Goal: Transaction & Acquisition: Purchase product/service

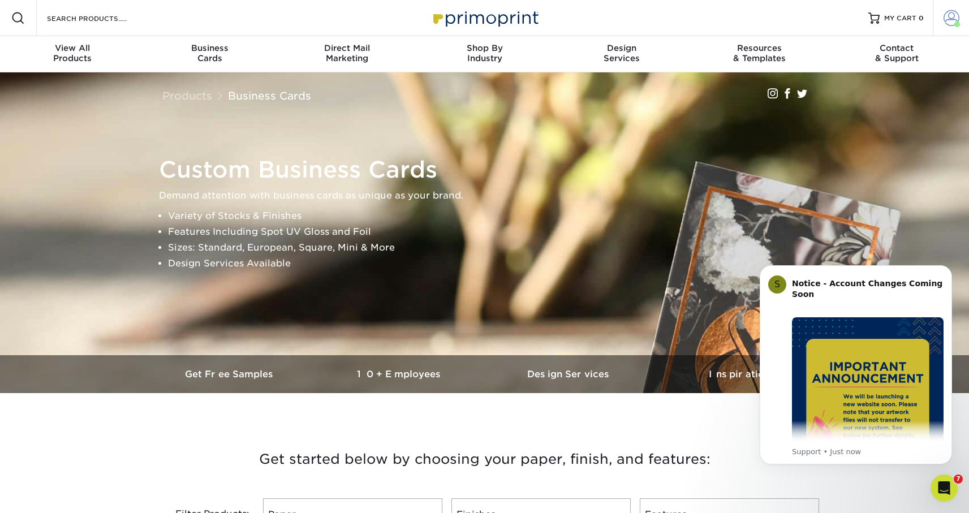
click at [951, 17] on span at bounding box center [951, 18] width 16 height 16
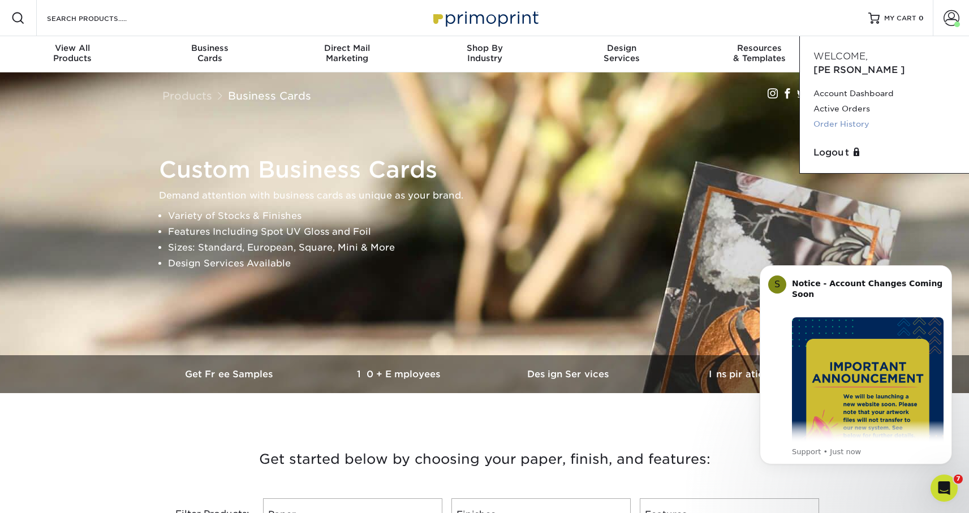
click at [835, 116] on link "Order History" at bounding box center [884, 123] width 142 height 15
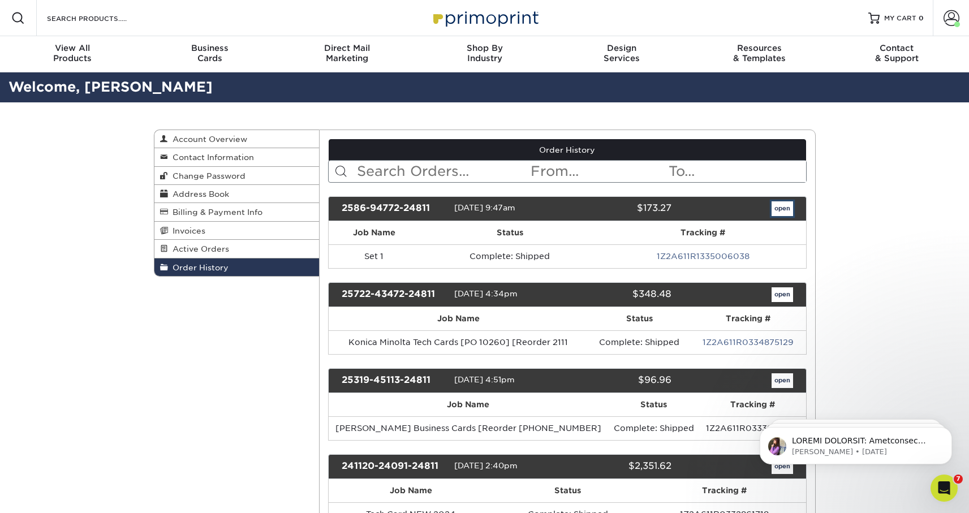
click at [778, 210] on link "open" at bounding box center [781, 208] width 21 height 15
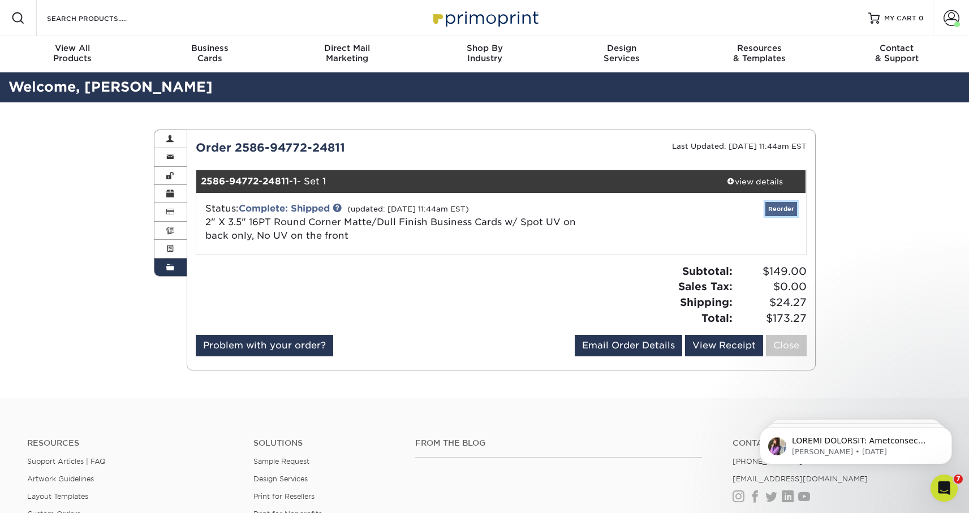
click at [767, 202] on link "Reorder" at bounding box center [781, 209] width 32 height 14
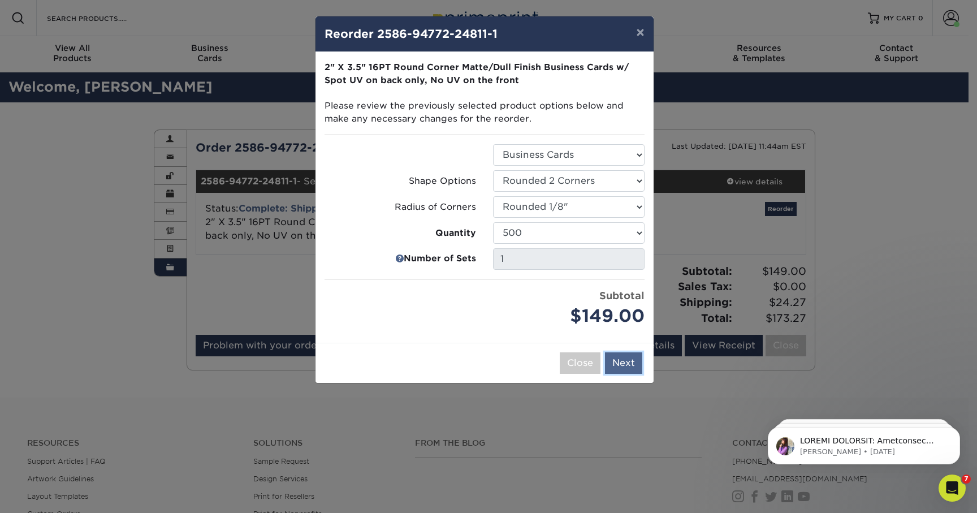
click at [626, 368] on button "Next" at bounding box center [623, 362] width 37 height 21
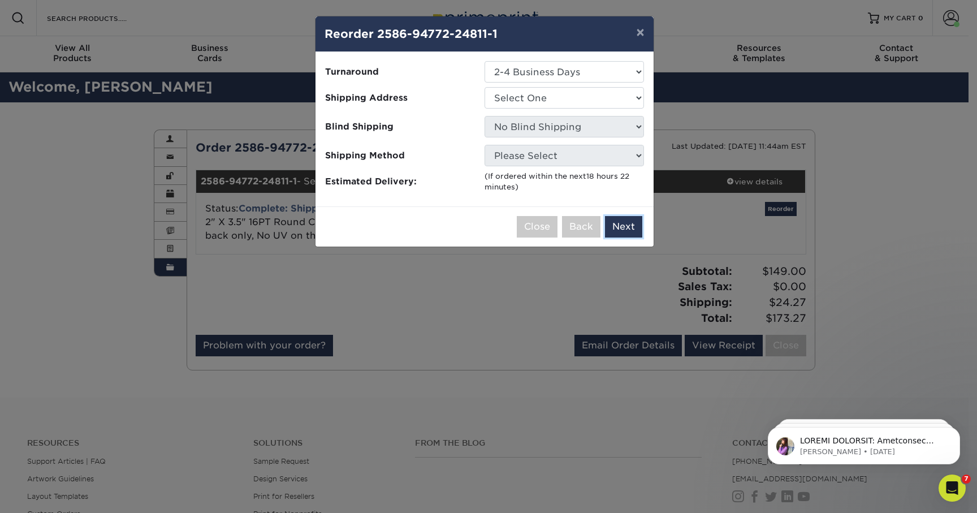
drag, startPoint x: 631, startPoint y: 230, endPoint x: 591, endPoint y: 158, distance: 82.0
click at [613, 209] on div "Close Back Next Add to Cart" at bounding box center [484, 226] width 338 height 40
click at [549, 102] on select "Select One AMEX Bruce 2025 Address Bruce Nelson (New) Bruce W. Nelson (Home) Do…" at bounding box center [564, 97] width 159 height 21
click at [619, 226] on button "Next" at bounding box center [623, 226] width 37 height 21
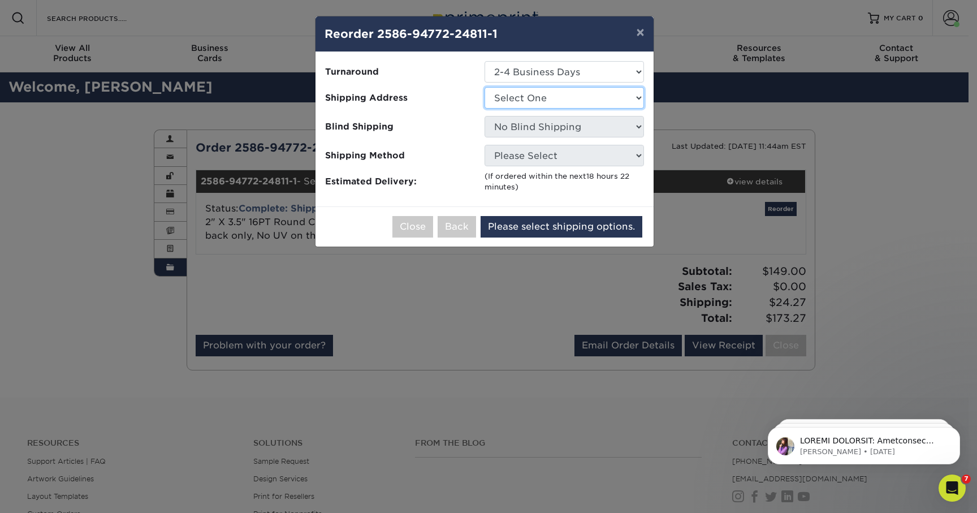
click at [552, 100] on select "Select One AMEX Bruce 2025 Address Bruce Nelson (New) Bruce W. Nelson (Home) Do…" at bounding box center [564, 97] width 159 height 21
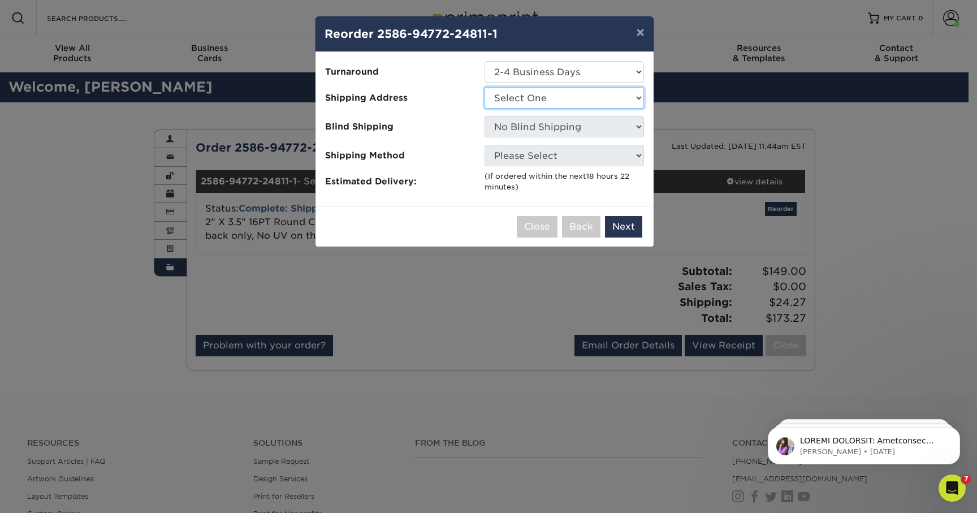
select select "13717"
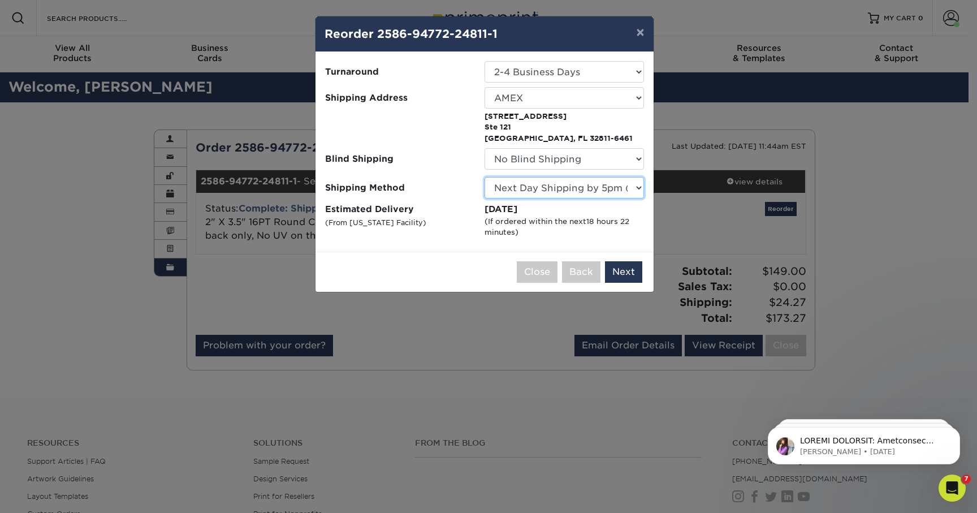
click at [546, 189] on select "Please Select Ground Shipping (+$8.96) 3 Day Shipping Service (+$15.36) 2 Day A…" at bounding box center [564, 187] width 159 height 21
select select "03"
click at [617, 273] on button "Next" at bounding box center [623, 271] width 37 height 21
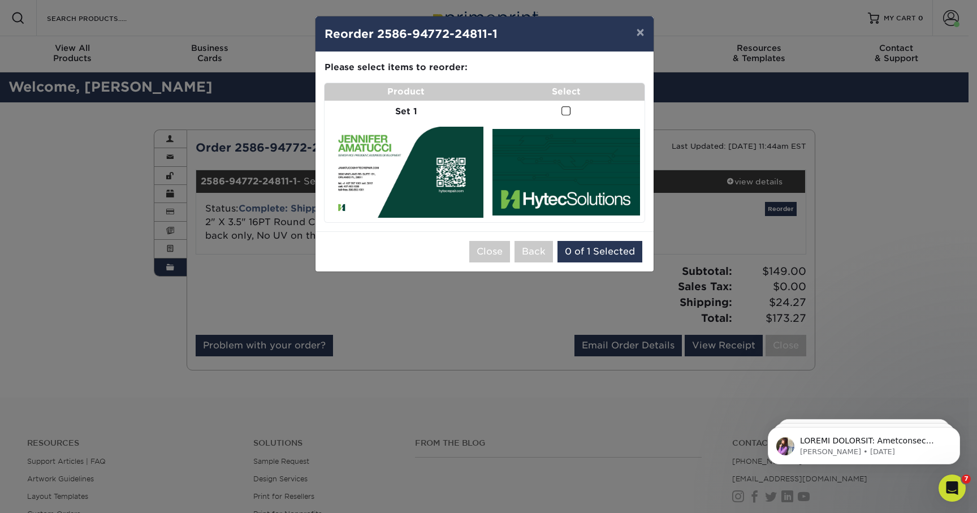
click at [439, 159] on img at bounding box center [406, 172] width 154 height 90
click at [564, 110] on span at bounding box center [566, 111] width 10 height 11
click at [0, 0] on input "checkbox" at bounding box center [0, 0] width 0 height 0
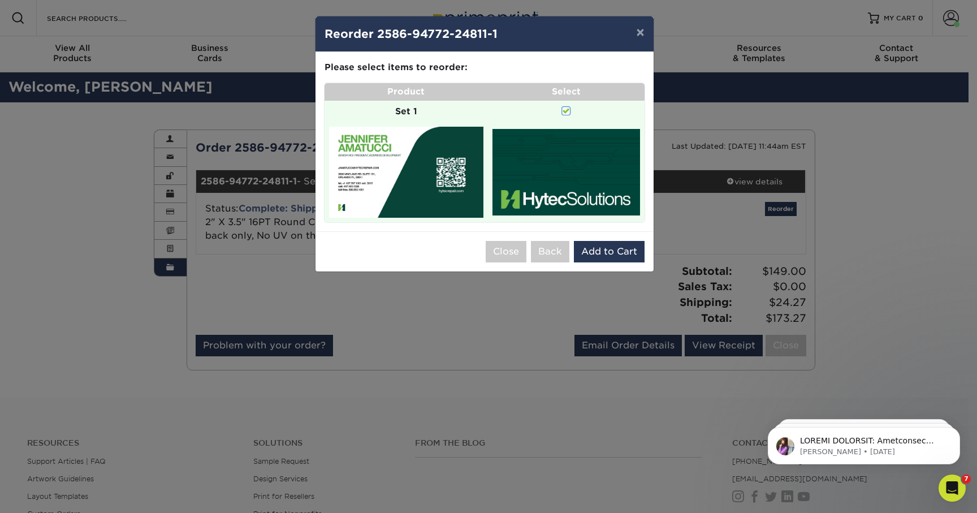
click at [568, 111] on span at bounding box center [566, 111] width 10 height 11
click at [0, 0] on input "checkbox" at bounding box center [0, 0] width 0 height 0
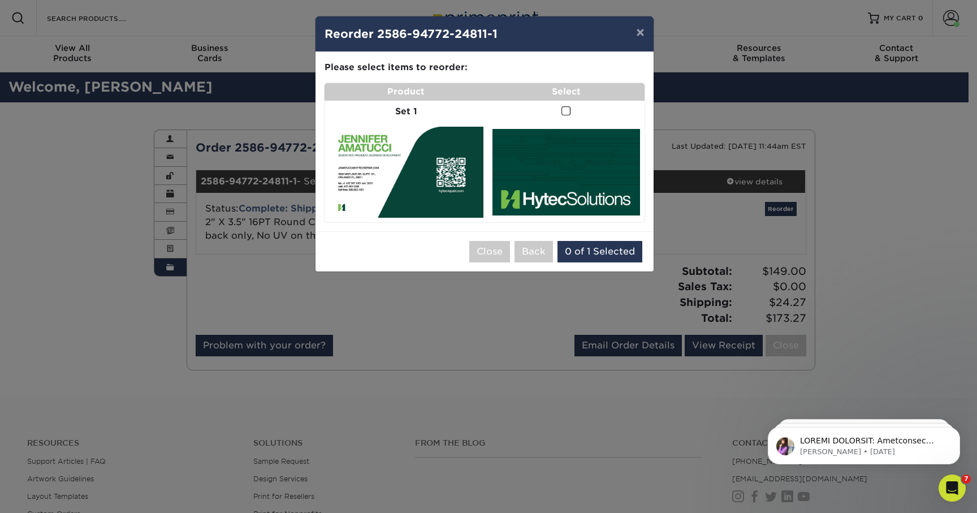
click at [568, 111] on span at bounding box center [566, 111] width 10 height 11
click at [0, 0] on input "checkbox" at bounding box center [0, 0] width 0 height 0
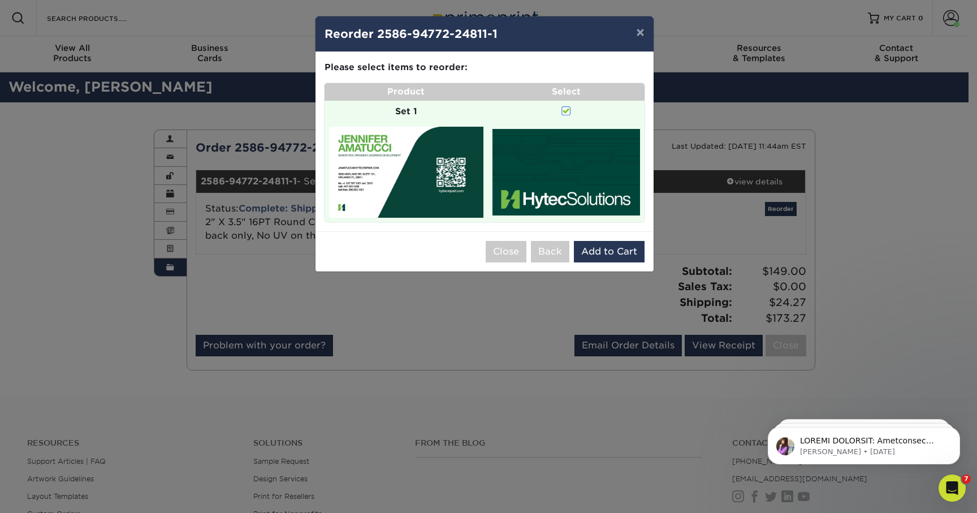
click at [568, 111] on span at bounding box center [566, 111] width 10 height 11
click at [0, 0] on input "checkbox" at bounding box center [0, 0] width 0 height 0
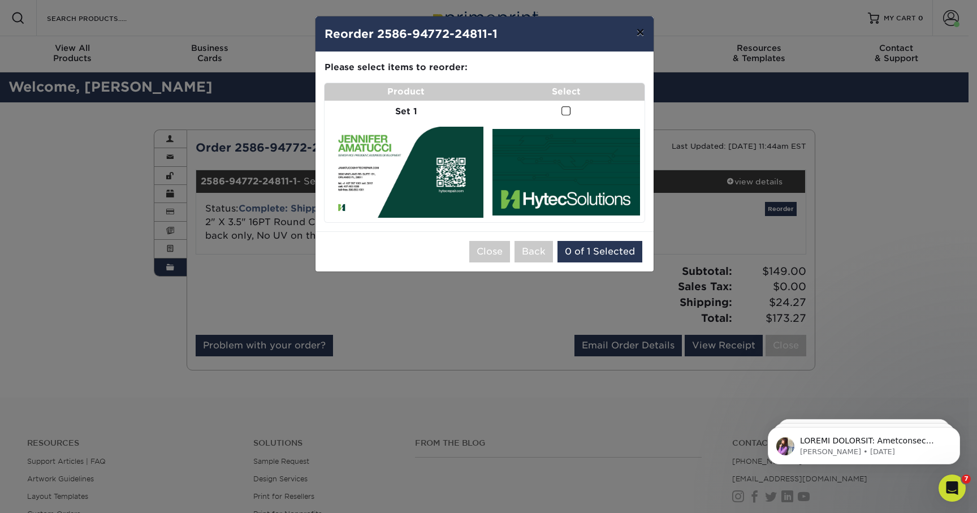
click at [637, 36] on button "×" at bounding box center [640, 32] width 26 height 32
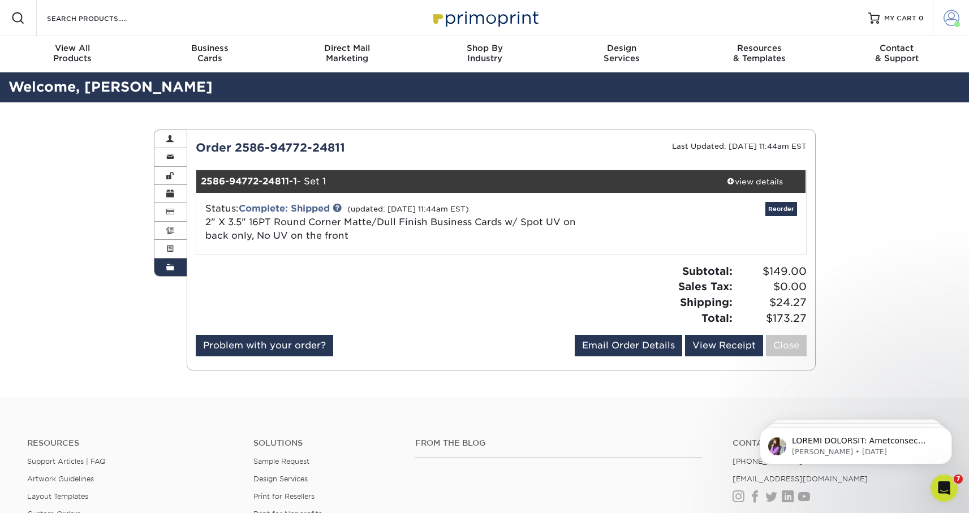
click at [950, 25] on span at bounding box center [951, 18] width 16 height 16
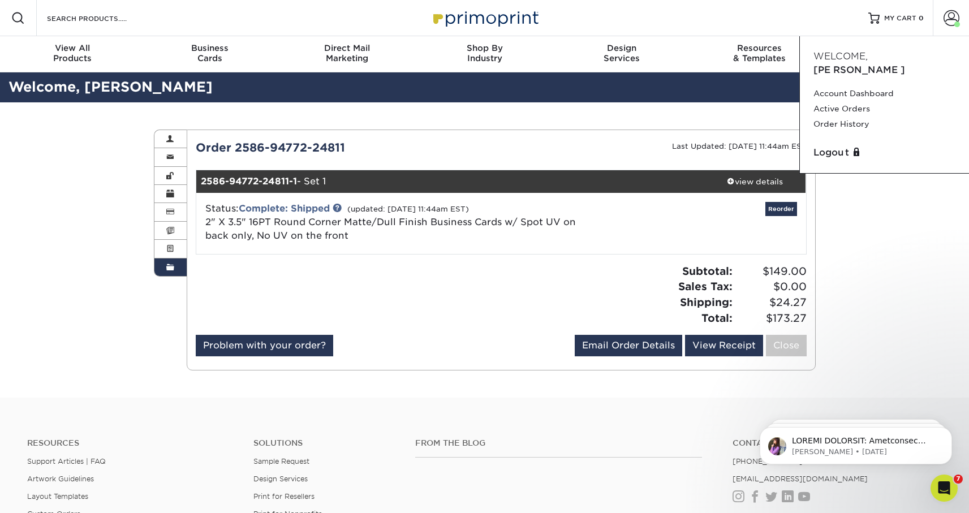
click at [482, 124] on div "Order History Account Overview Contact Information Change Password Address Book…" at bounding box center [484, 249] width 678 height 295
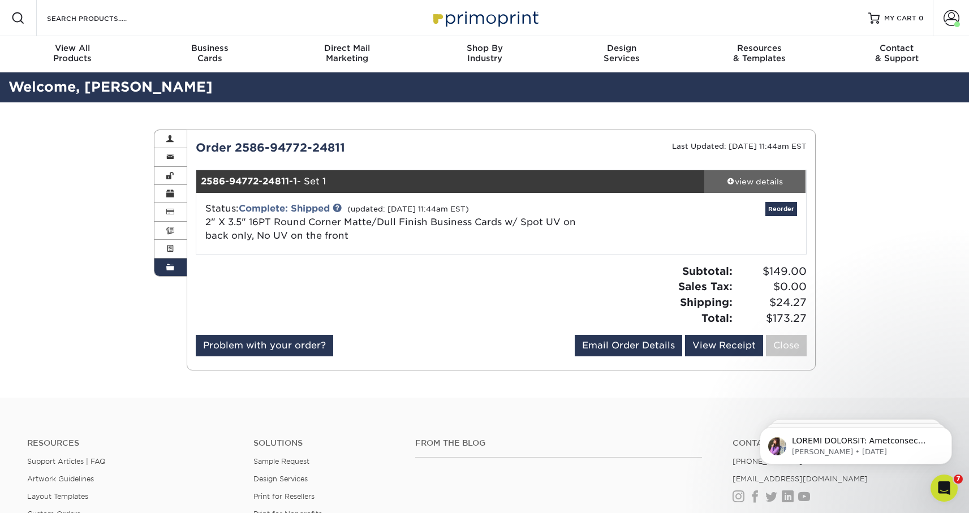
click at [738, 177] on div "view details" at bounding box center [755, 181] width 102 height 11
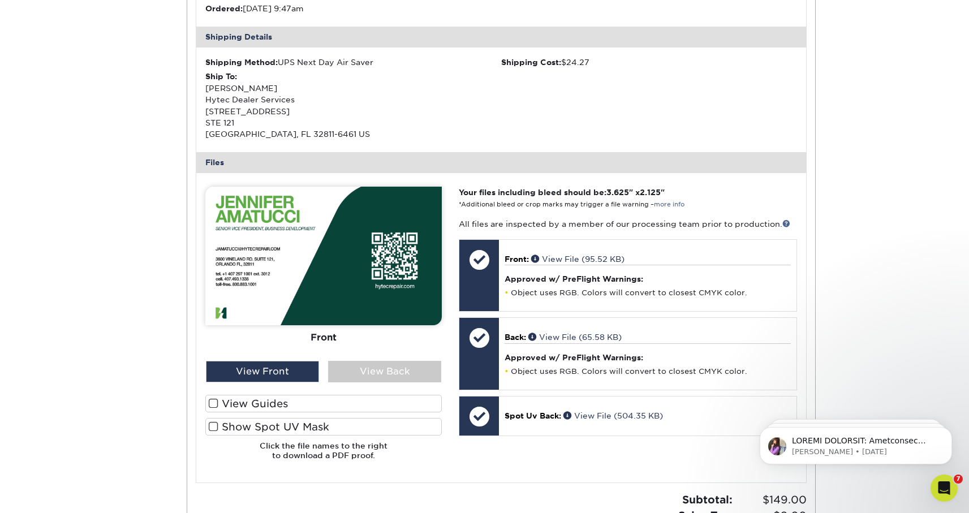
scroll to position [352, 0]
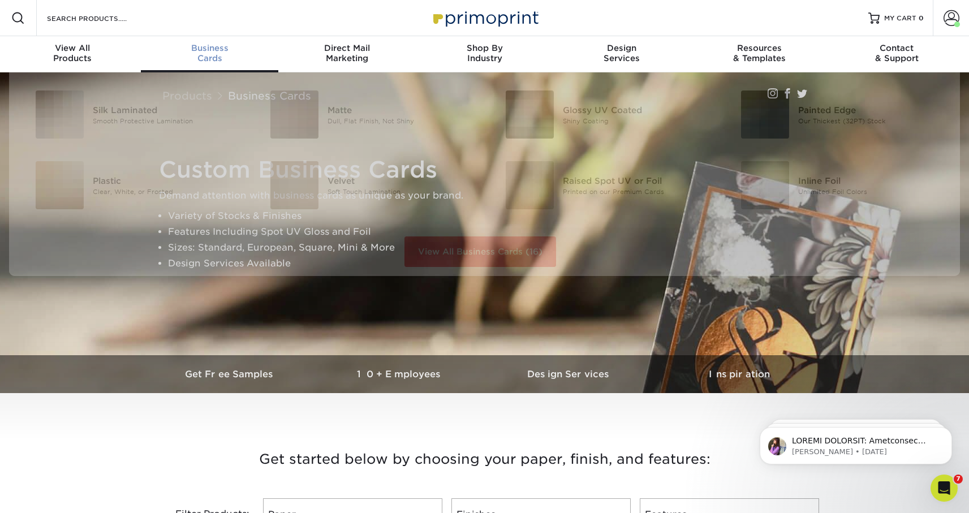
click at [206, 55] on div "Business Cards" at bounding box center [209, 53] width 137 height 20
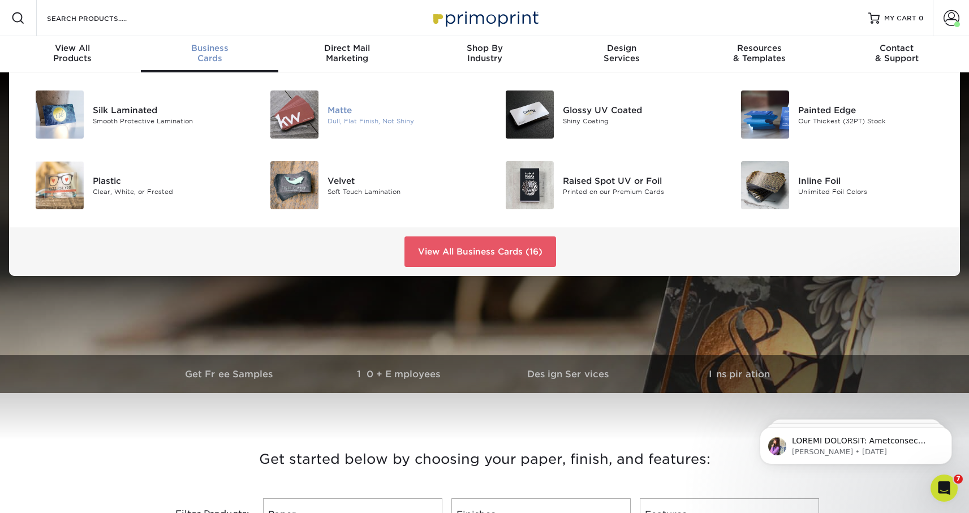
click at [297, 123] on img at bounding box center [294, 114] width 48 height 48
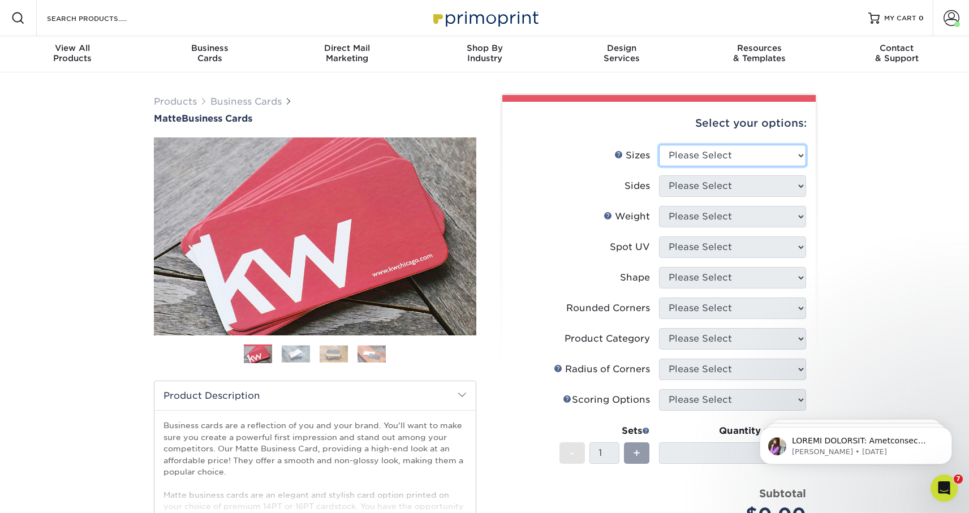
click at [673, 156] on select "Please Select 1.5" x 3.5" - Mini 1.75" x 3.5" - Mini 2" x 2" - Square 2" x 3" -…" at bounding box center [732, 155] width 147 height 21
select select "2.00x3.50"
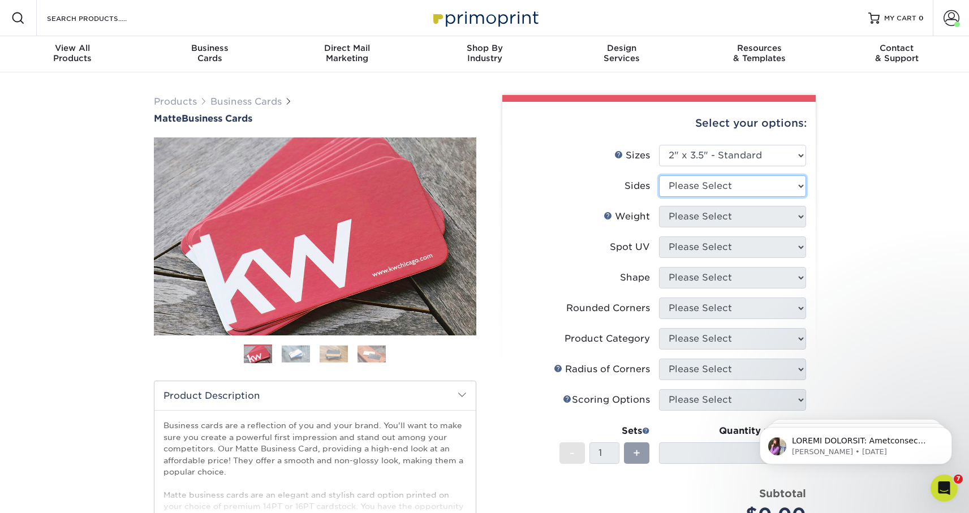
click at [733, 194] on select "Please Select Print Both Sides Print Front Only" at bounding box center [732, 185] width 147 height 21
select select "13abbda7-1d64-4f25-8bb2-c179b224825d"
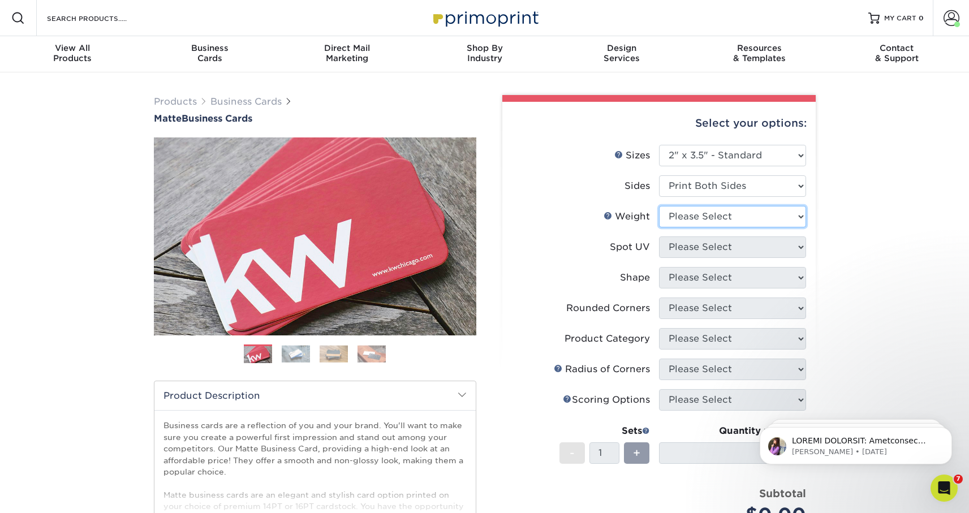
click at [745, 216] on select "Please Select 16PT 14PT" at bounding box center [732, 216] width 147 height 21
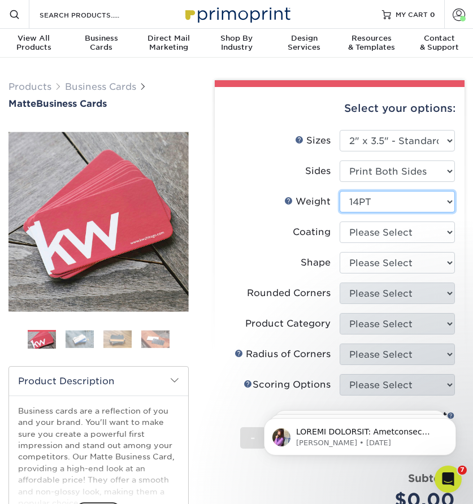
click at [375, 206] on select "Please Select 16PT 14PT" at bounding box center [397, 201] width 115 height 21
select select "16PT"
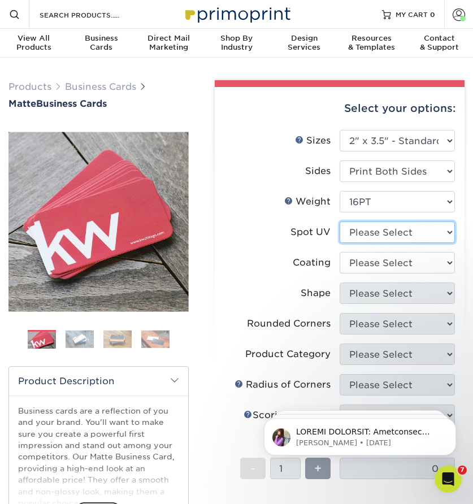
click at [363, 235] on select "Please Select No Spot UV Front and Back (Both Sides) Front Only Back Only" at bounding box center [397, 232] width 115 height 21
select select "2"
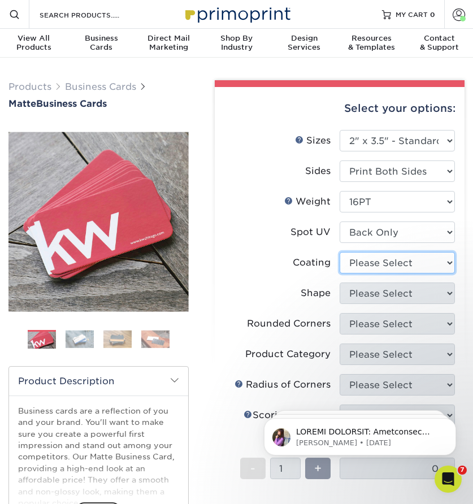
click at [366, 265] on select at bounding box center [397, 262] width 115 height 21
select select "121bb7b5-3b4d-429f-bd8d-bbf80e953313"
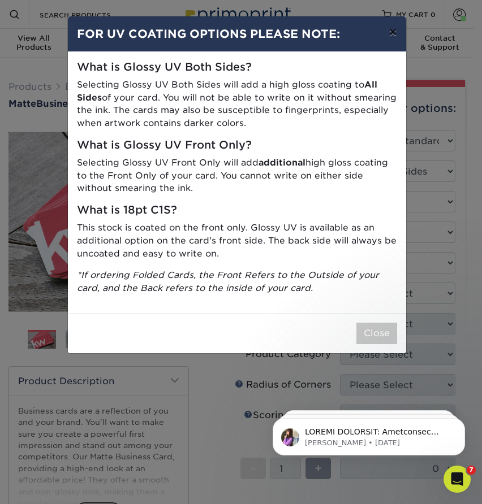
click at [392, 32] on button "×" at bounding box center [392, 32] width 26 height 32
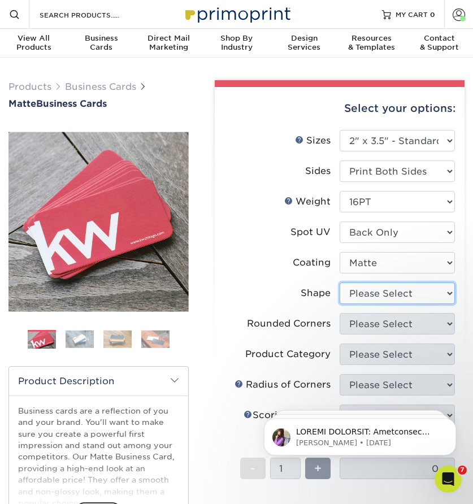
click at [361, 303] on select "Please Select Standard" at bounding box center [397, 293] width 115 height 21
select select "standard"
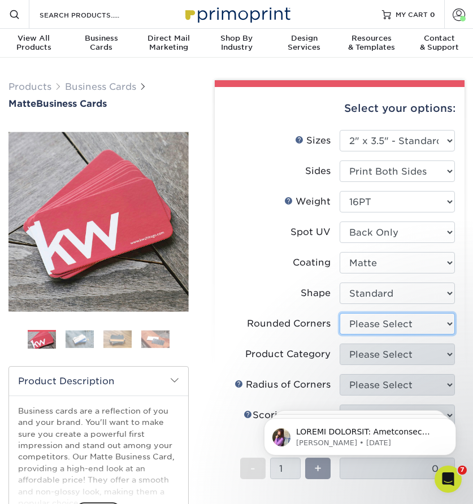
click at [354, 327] on select "Please Select Yes - Round 2 Corners Yes - Round 4 Corners No" at bounding box center [397, 323] width 115 height 21
select select "76a3b848-63b4-4449-aad1-d9e81d5a60f5"
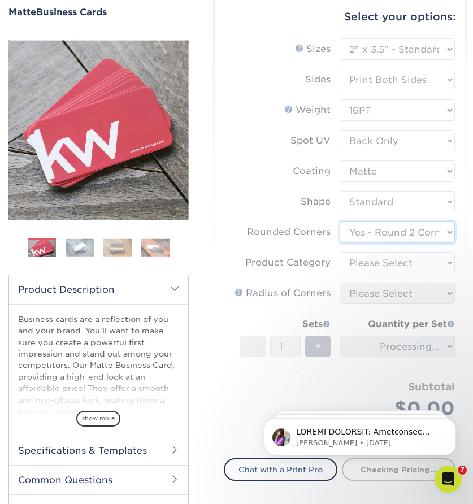
scroll to position [93, 0]
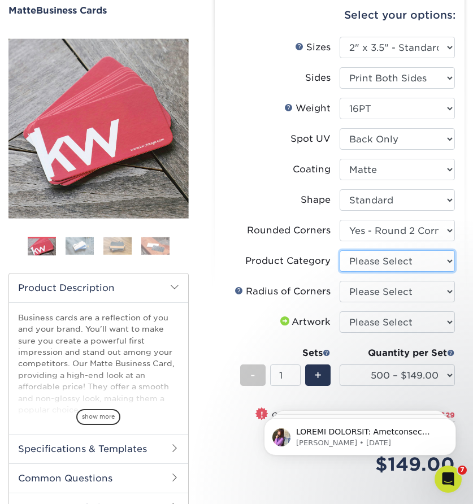
click at [354, 269] on select "Please Select Business Cards" at bounding box center [397, 260] width 115 height 21
select select "3b5148f1-0588-4f88-a218-97bcfdce65c1"
click at [379, 290] on select "Please Select Rounded 1/8" Rounded 1/4"" at bounding box center [397, 291] width 115 height 21
click at [376, 299] on select "Please Select Rounded 1/8" Rounded 1/4"" at bounding box center [397, 291] width 115 height 21
select select "589680c7-ee9a-431b-9d12-d7aeb1386a97"
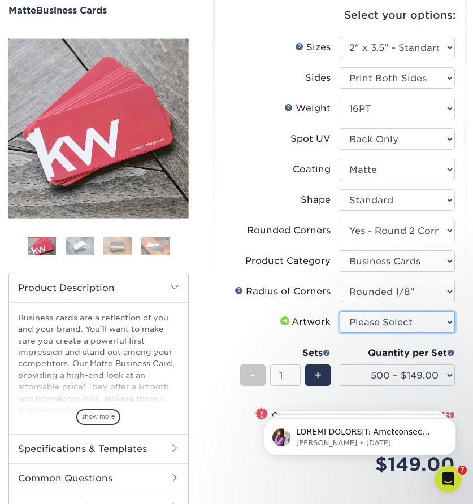
click at [376, 325] on select "Please Select I will upload files I need a design - $100" at bounding box center [397, 322] width 115 height 21
select select "upload"
click at [311, 367] on div "+" at bounding box center [317, 375] width 25 height 21
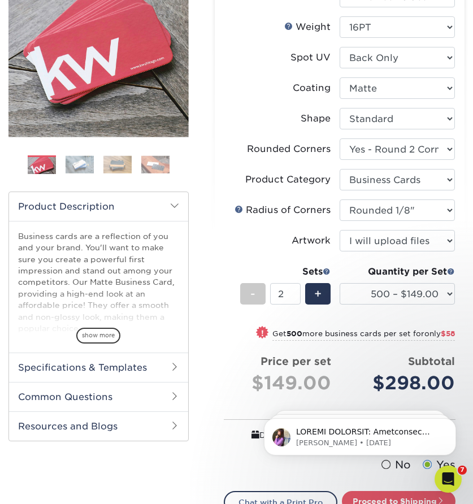
scroll to position [184, 0]
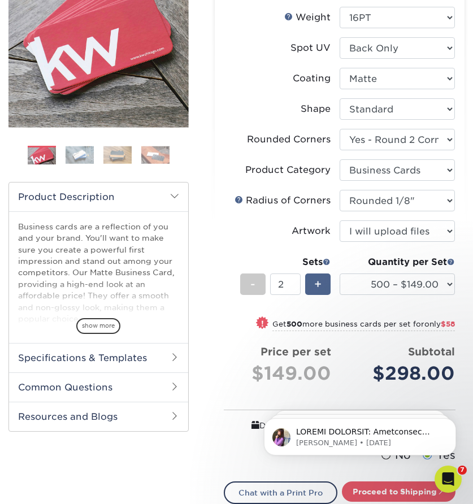
click at [318, 285] on span "+" at bounding box center [317, 284] width 7 height 17
click at [317, 288] on span "+" at bounding box center [317, 284] width 7 height 17
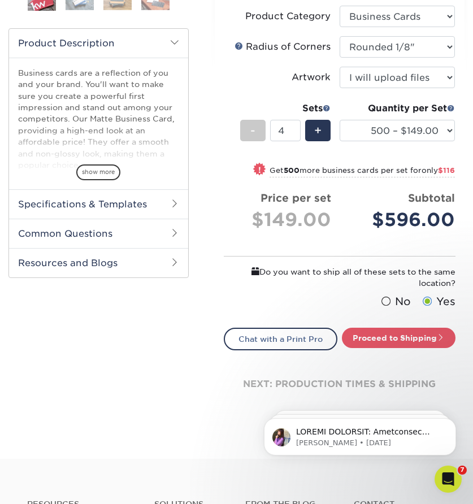
scroll to position [342, 0]
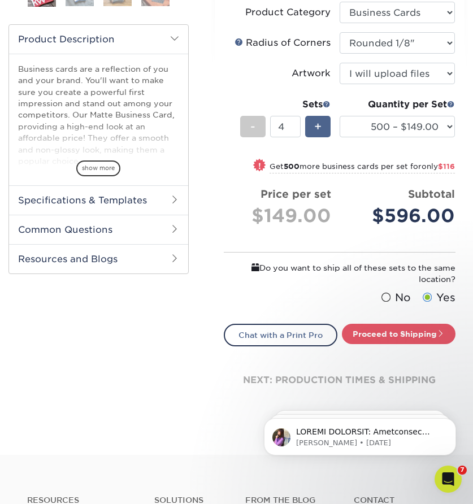
click at [318, 126] on span "+" at bounding box center [317, 126] width 7 height 17
type input "5"
click at [379, 340] on link "Proceed to Shipping" at bounding box center [399, 334] width 114 height 20
type input "Set 1"
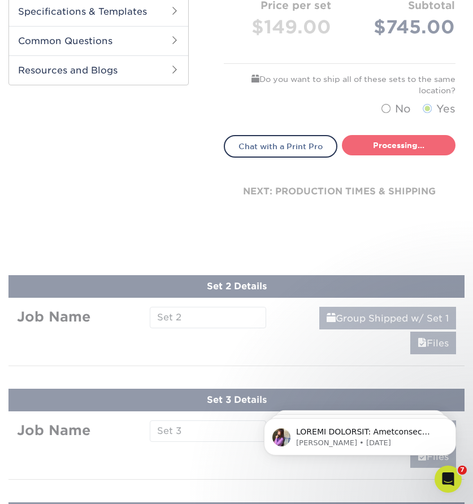
select select "7ae8cc08-382c-40bf-8f0e-dc039e7c1b71"
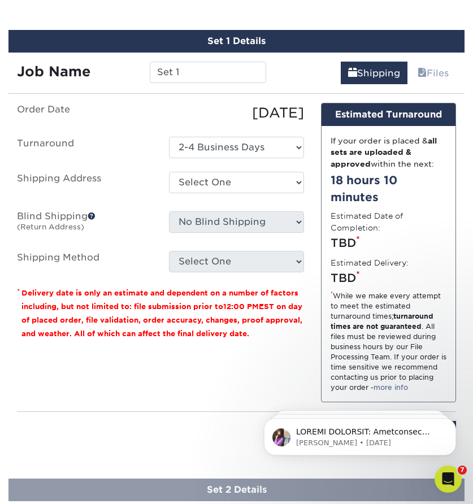
scroll to position [696, 0]
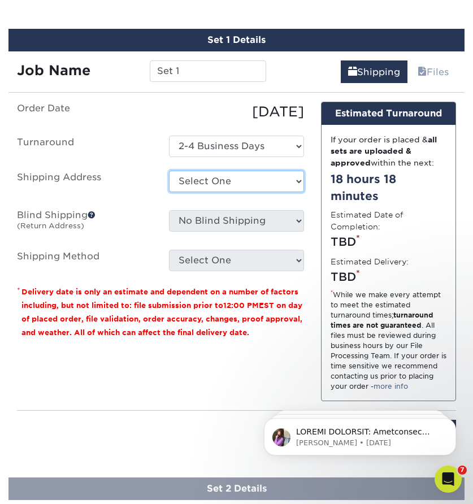
click at [201, 186] on select "Select One AMEX [PERSON_NAME] 2025 Address [PERSON_NAME] (New) [PERSON_NAME] (H…" at bounding box center [236, 181] width 135 height 21
select select "13717"
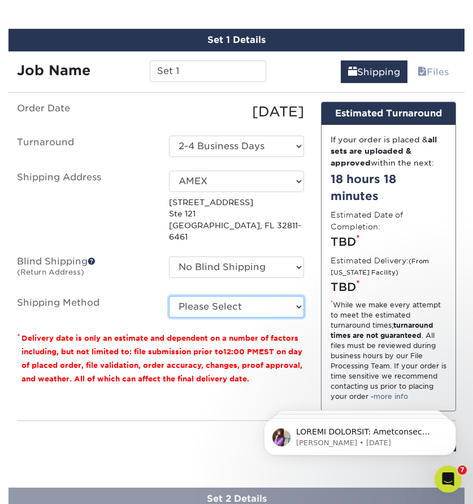
click at [217, 297] on select "Please Select Ground Shipping (+$15.27) 3 Day Shipping Service (+$17.15) 2 Day …" at bounding box center [236, 306] width 135 height 21
select select "12"
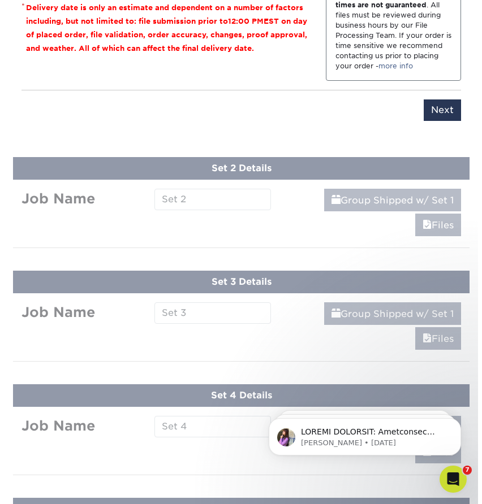
scroll to position [1043, 0]
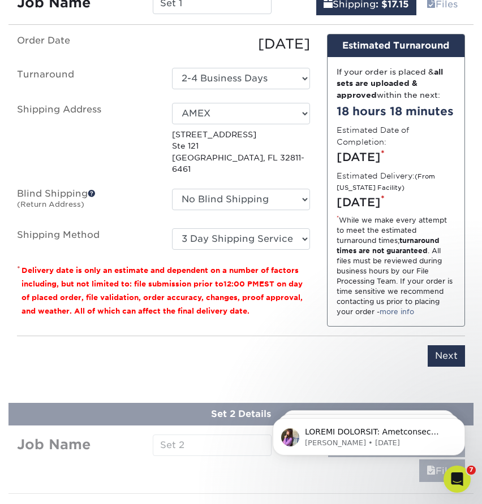
scroll to position [782, 0]
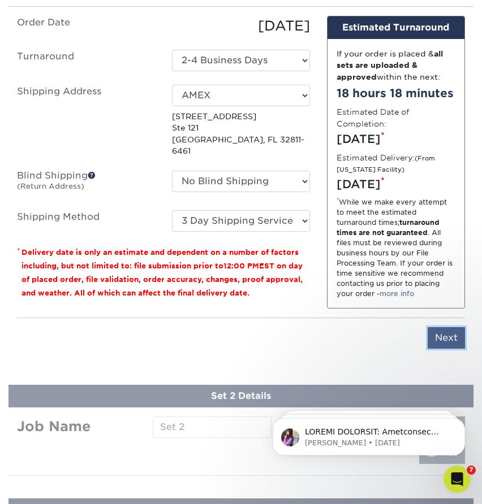
click at [438, 348] on input "Next" at bounding box center [445, 337] width 37 height 21
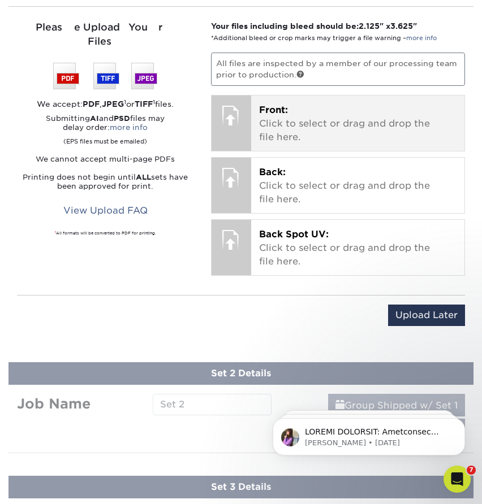
click at [286, 119] on p "Front: Click to select or drag and drop the file here." at bounding box center [358, 123] width 198 height 41
click at [275, 136] on p "Front: Click to select or drag and drop the file here." at bounding box center [358, 123] width 198 height 41
click at [291, 128] on p "Front: Click to select or drag and drop the file here." at bounding box center [358, 123] width 198 height 41
